Goal: Check status: Check status

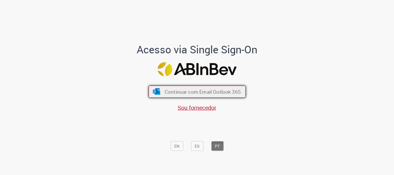
click at [194, 88] on button "Continuar com Email Outlook 365" at bounding box center [196, 92] width 97 height 12
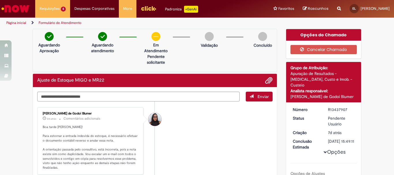
scroll to position [29, 0]
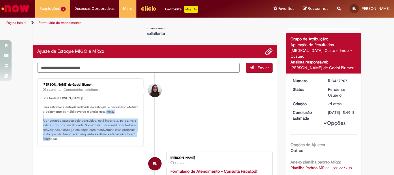
drag, startPoint x: 37, startPoint y: 118, endPoint x: 114, endPoint y: 140, distance: 80.1
click at [114, 140] on div "[PERSON_NAME] de Godoi Blumer 2d atrás 2 dias atrás Comentários adicionais Boa …" at bounding box center [90, 112] width 103 height 64
click at [114, 140] on p "Boa tarde [PERSON_NAME]! Para estornar a entrada indevida do estoque, é necessá…" at bounding box center [91, 118] width 96 height 45
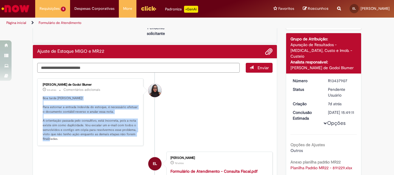
drag, startPoint x: 36, startPoint y: 95, endPoint x: 64, endPoint y: 142, distance: 55.0
click at [64, 144] on div "[PERSON_NAME] de Godoi Blumer 2d atrás 2 dias atrás Comentários adicionais Boa …" at bounding box center [90, 111] width 106 height 67
click at [64, 142] on div "[PERSON_NAME] de Godoi Blumer 2d atrás 2 dias atrás Comentários adicionais Boa …" at bounding box center [90, 112] width 103 height 64
drag, startPoint x: 58, startPoint y: 139, endPoint x: 40, endPoint y: 97, distance: 45.5
click at [40, 97] on div "[PERSON_NAME] de Godoi Blumer 2d atrás 2 dias atrás Comentários adicionais Boa …" at bounding box center [90, 112] width 103 height 64
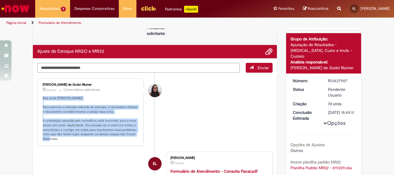
click at [46, 97] on p "Boa tarde [PERSON_NAME]! Para estornar a entrada indevida do estoque, é necessá…" at bounding box center [91, 118] width 96 height 45
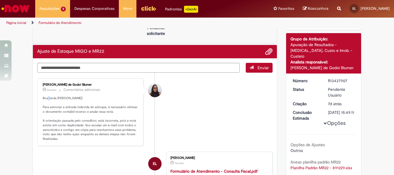
click at [46, 97] on p "Boa tarde [PERSON_NAME]! Para estornar a entrada indevida do estoque, é necessá…" at bounding box center [91, 118] width 96 height 45
click at [150, 114] on div "Histórico de tíquete" at bounding box center [155, 142] width 14 height 118
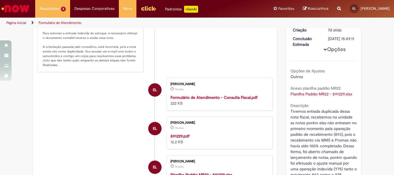
scroll to position [0, 0]
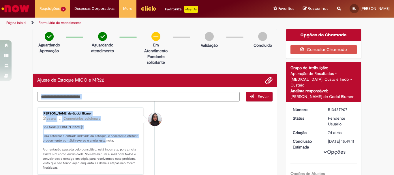
drag, startPoint x: 34, startPoint y: 134, endPoint x: 114, endPoint y: 141, distance: 79.9
click at [114, 141] on p "Boa tarde [PERSON_NAME]! Para estornar a entrada indevida do estoque, é necessá…" at bounding box center [91, 147] width 96 height 45
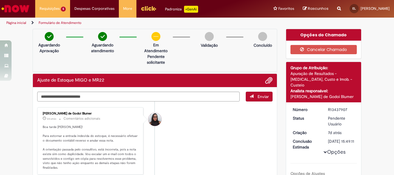
scroll to position [58, 0]
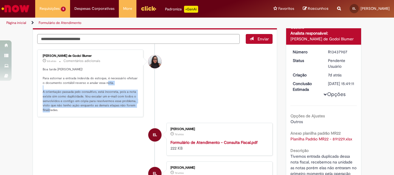
drag, startPoint x: 37, startPoint y: 90, endPoint x: 93, endPoint y: 109, distance: 58.8
click at [93, 109] on div "[PERSON_NAME] de Godoi Blumer 2d atrás 2 dias atrás Comentários adicionais Boa …" at bounding box center [90, 83] width 103 height 64
click at [93, 109] on p "Boa tarde [PERSON_NAME]! Para estornar a entrada indevida do estoque, é necessá…" at bounding box center [91, 89] width 96 height 45
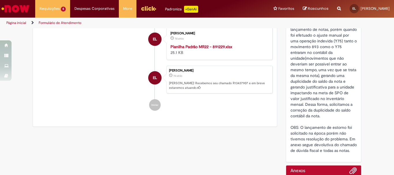
scroll to position [0, 0]
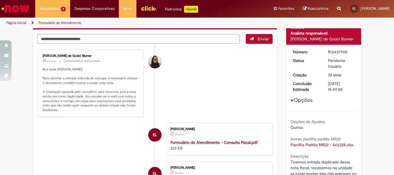
scroll to position [29, 0]
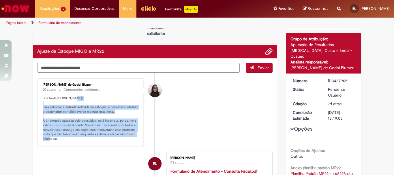
drag, startPoint x: 40, startPoint y: 109, endPoint x: 100, endPoint y: 141, distance: 67.9
click at [100, 141] on div "[PERSON_NAME] de Godoi Blumer 2d atrás 2 dias atrás Comentários adicionais Boa …" at bounding box center [90, 112] width 103 height 64
click at [100, 141] on p "Boa tarde [PERSON_NAME]! Para estornar a entrada indevida do estoque, é necessá…" at bounding box center [91, 118] width 96 height 45
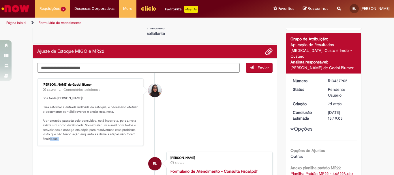
click at [100, 141] on p "Boa tarde [PERSON_NAME]! Para estornar a entrada indevida do estoque, é necessá…" at bounding box center [91, 118] width 96 height 45
